Goal: Task Accomplishment & Management: Use online tool/utility

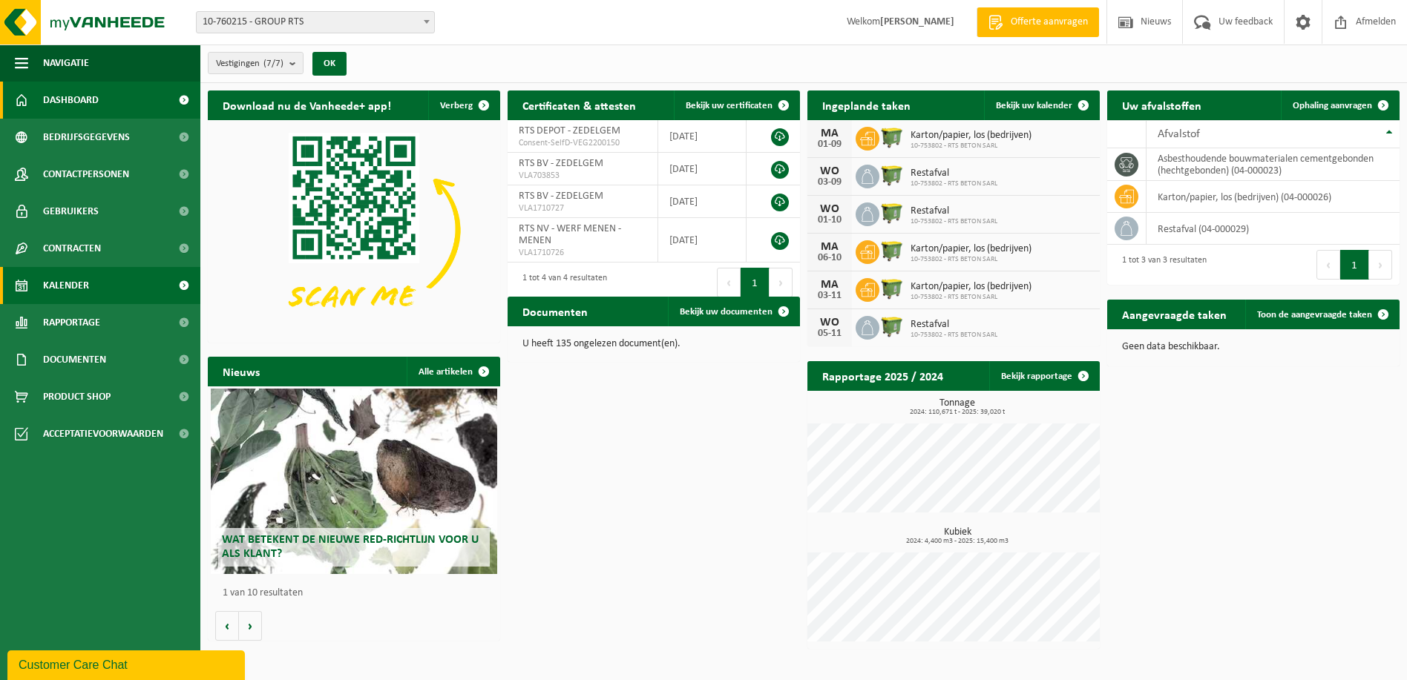
click at [94, 285] on link "Kalender" at bounding box center [100, 285] width 200 height 37
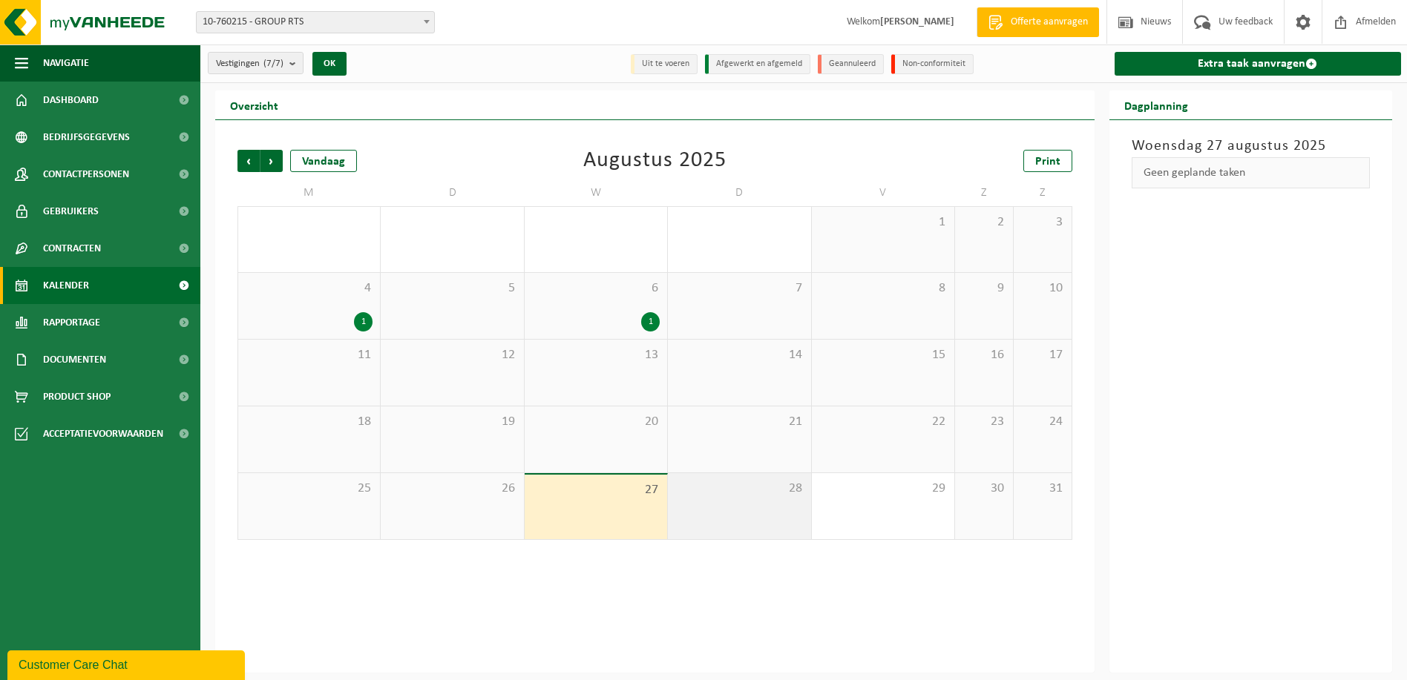
click at [741, 516] on div "28" at bounding box center [739, 506] width 142 height 66
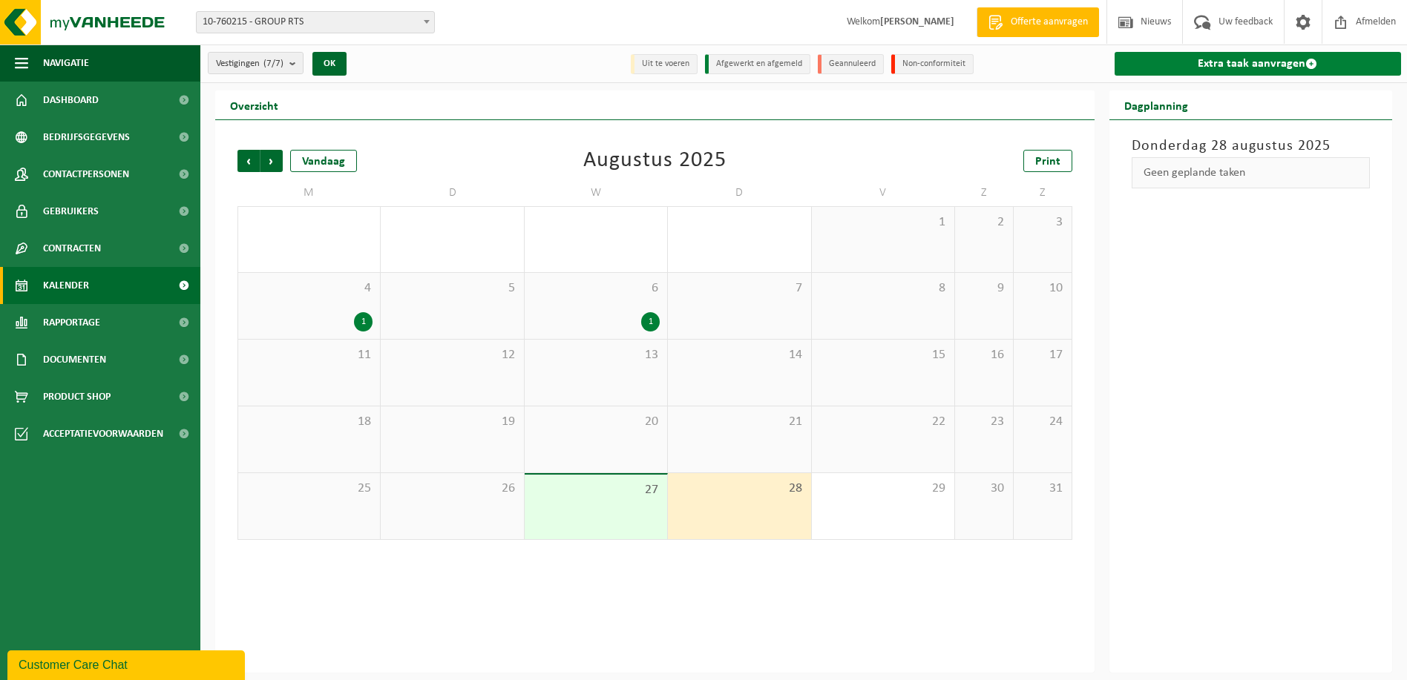
click at [1267, 68] on link "Extra taak aanvragen" at bounding box center [1257, 64] width 287 height 24
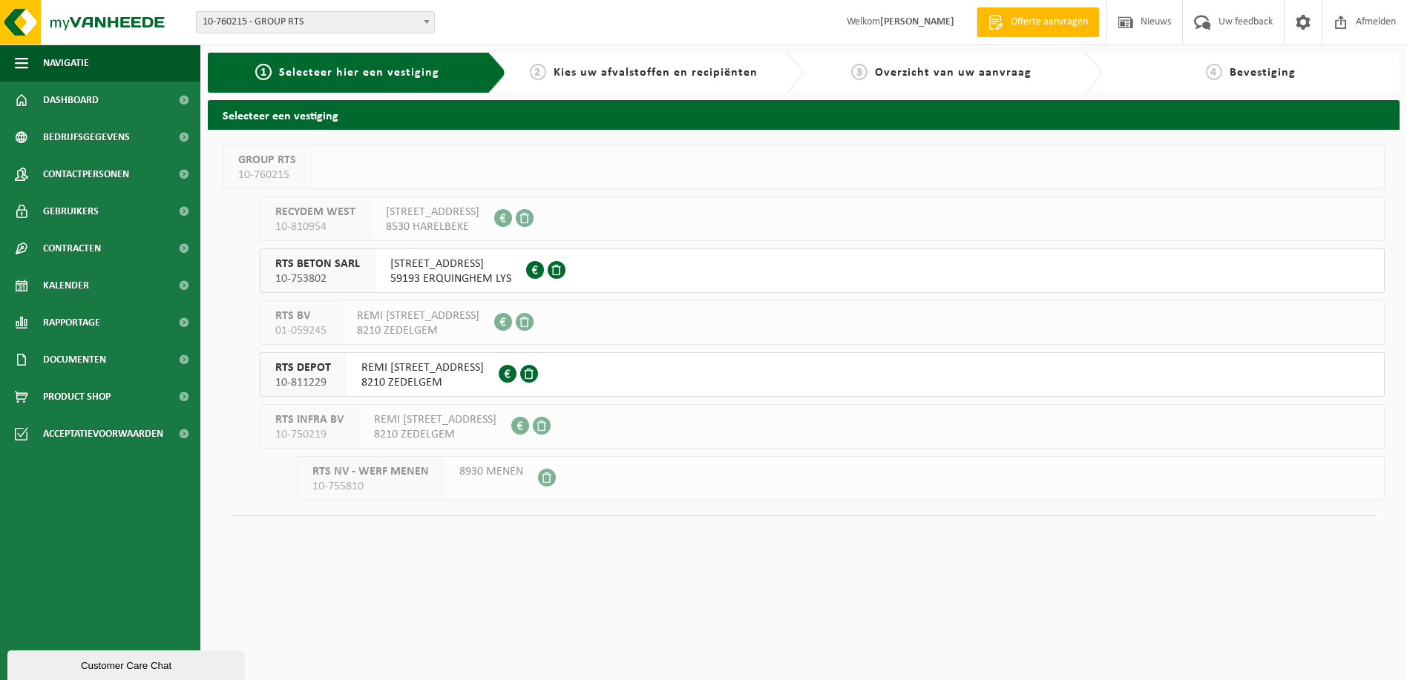
click at [327, 375] on span "RTS DEPOT" at bounding box center [303, 368] width 56 height 15
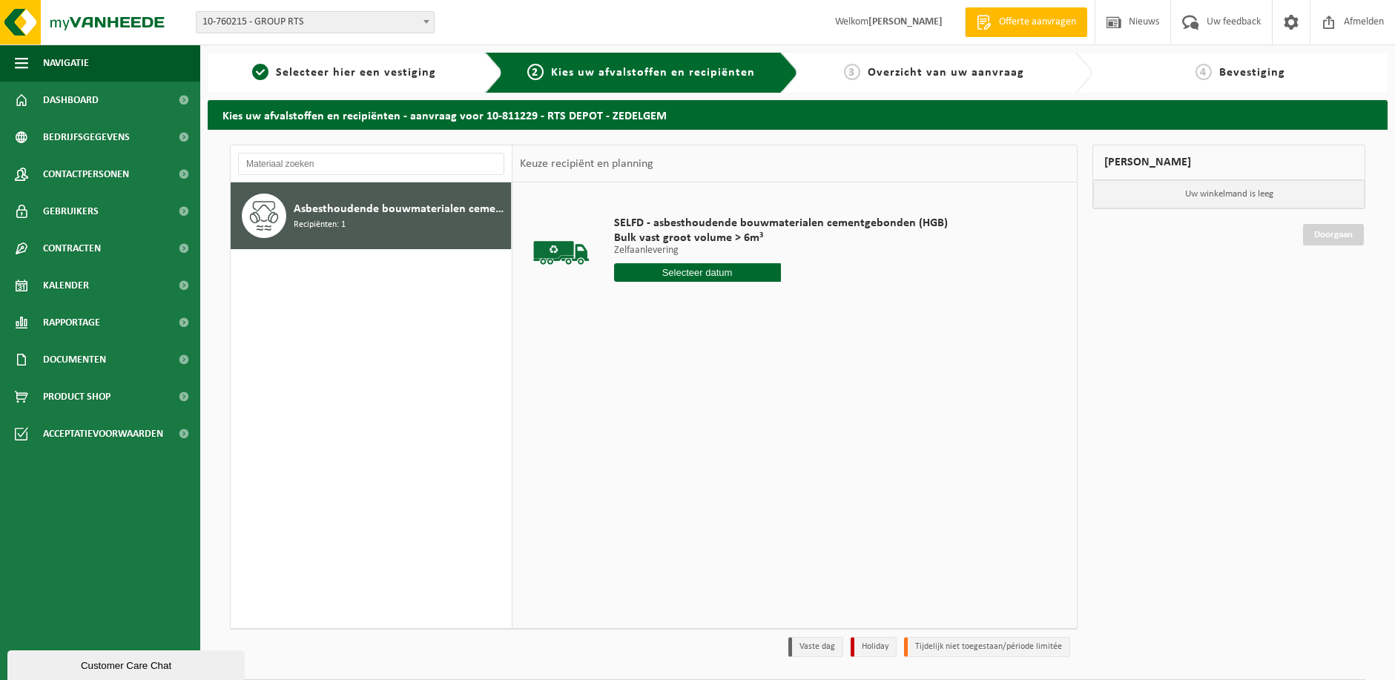
click at [686, 277] on input "text" at bounding box center [697, 272] width 167 height 19
click at [703, 452] on div "28" at bounding box center [706, 452] width 26 height 24
type input "Van 2025-08-28"
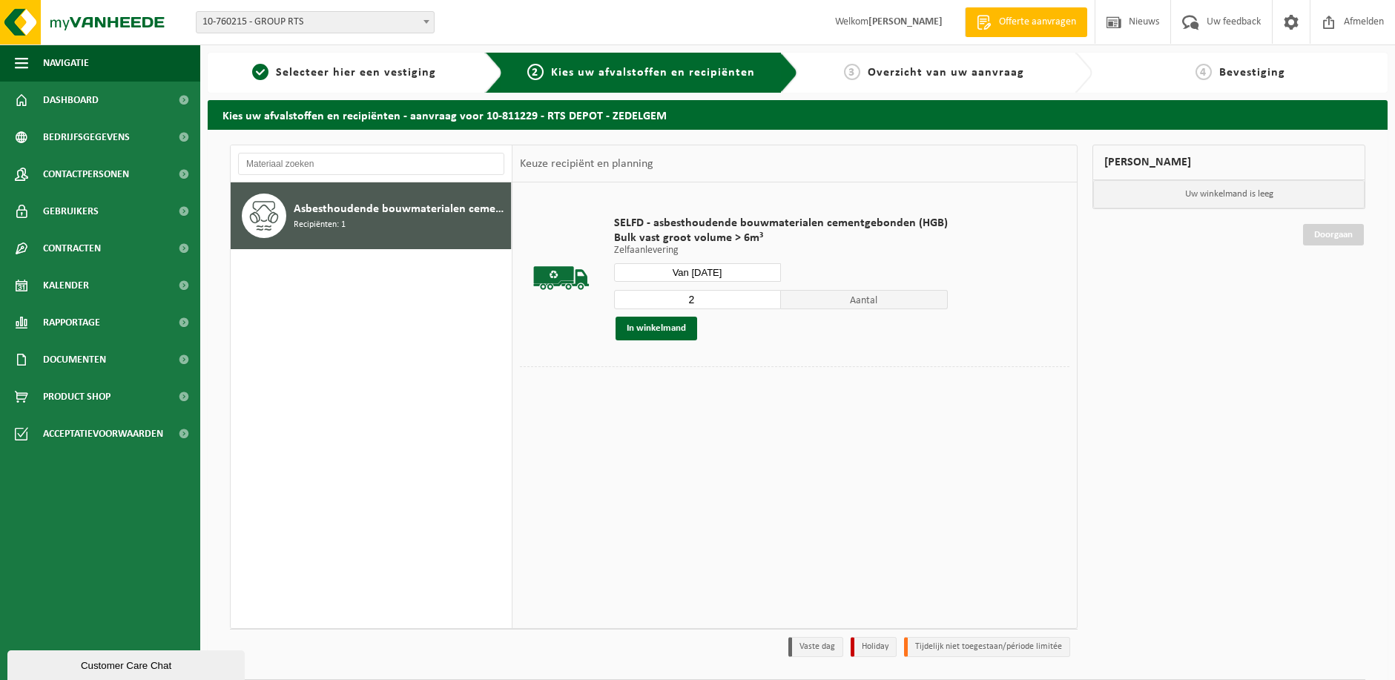
click at [766, 294] on input "2" at bounding box center [697, 299] width 167 height 19
type input "3"
click at [767, 297] on input "3" at bounding box center [697, 299] width 167 height 19
click at [680, 326] on button "In winkelmand" at bounding box center [657, 329] width 82 height 24
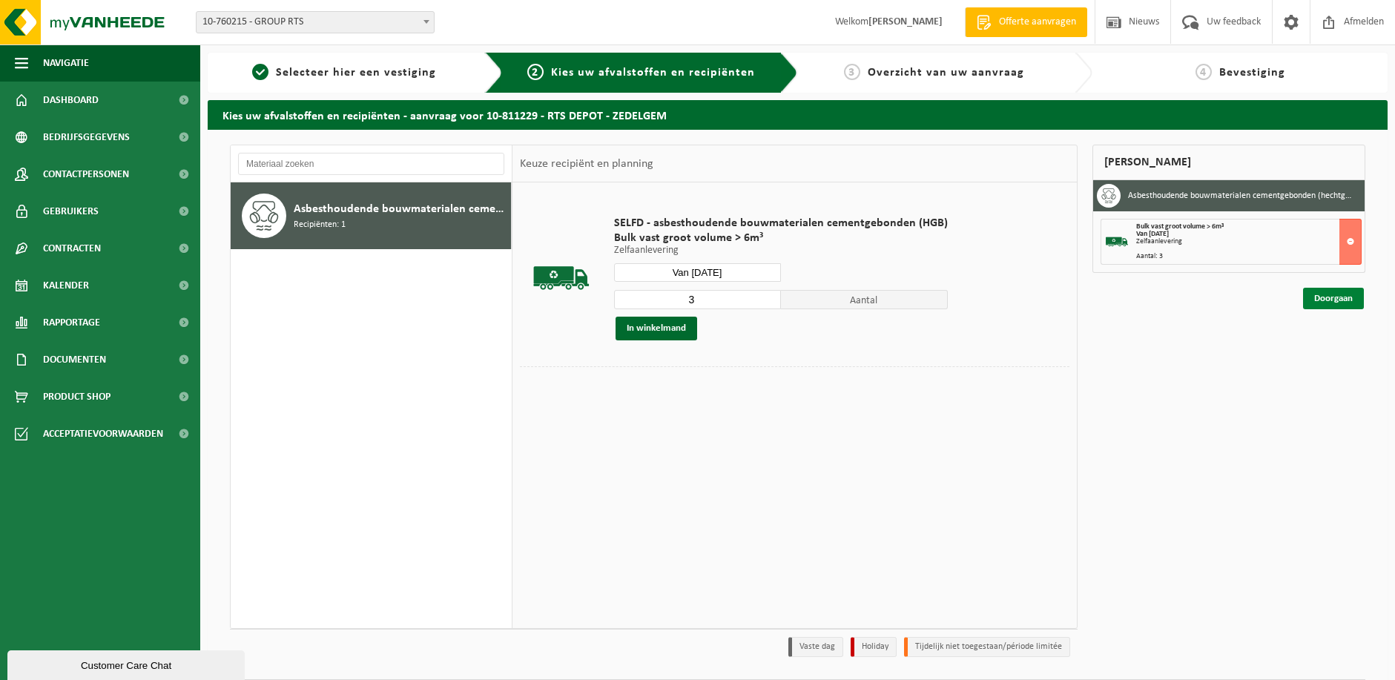
click at [1337, 300] on link "Doorgaan" at bounding box center [1333, 299] width 61 height 22
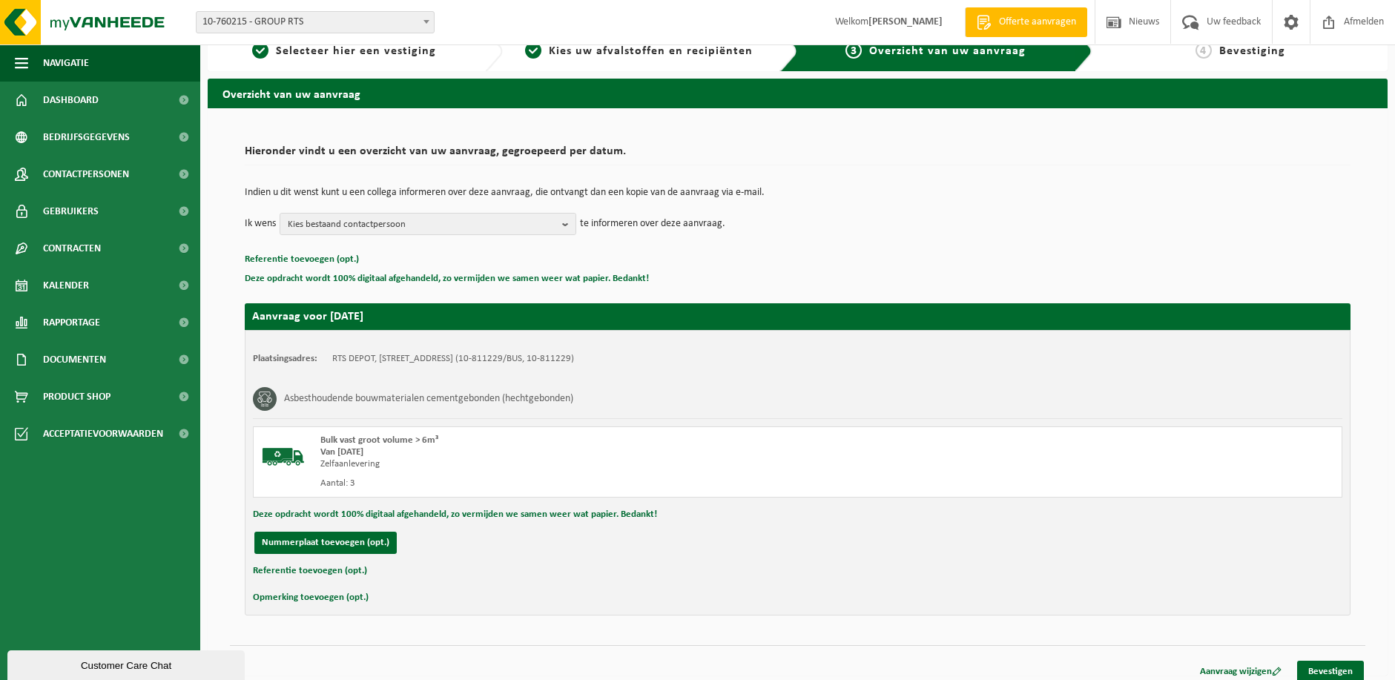
scroll to position [32, 0]
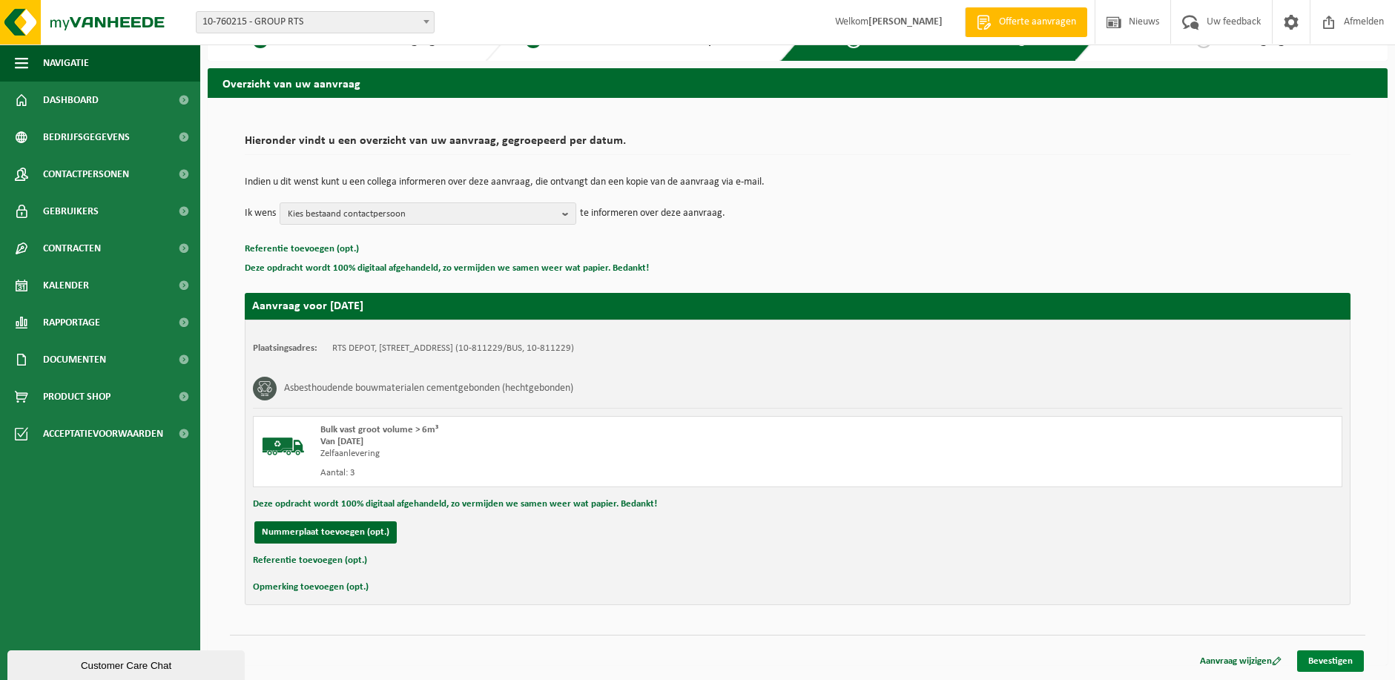
click at [1336, 659] on link "Bevestigen" at bounding box center [1330, 662] width 67 height 22
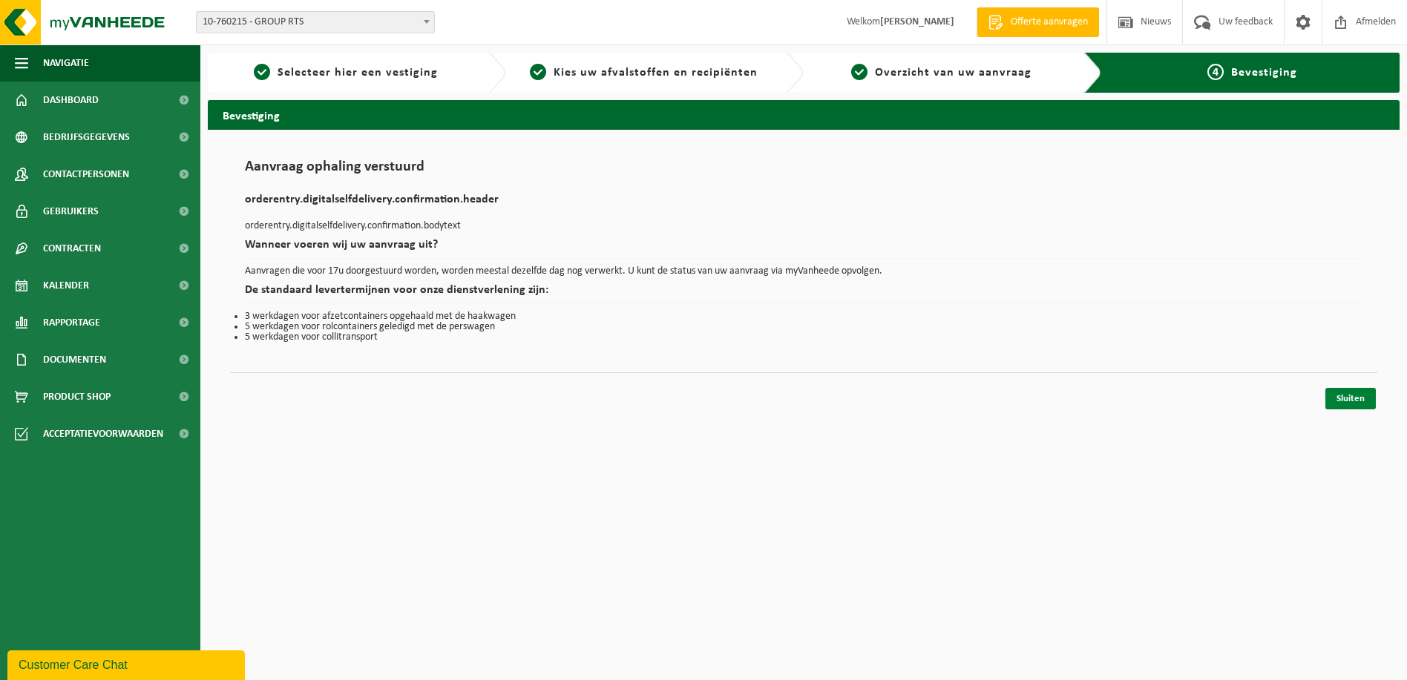
click at [1349, 394] on link "Sluiten" at bounding box center [1350, 399] width 50 height 22
